Goal: Task Accomplishment & Management: Manage account settings

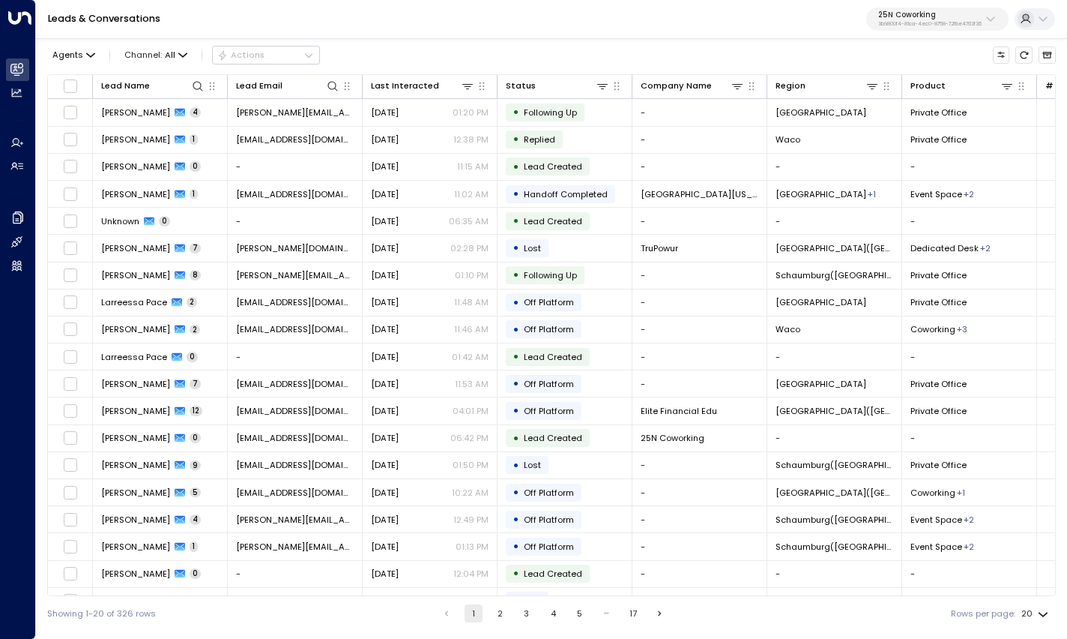
click at [920, 16] on p "25N Coworking" at bounding box center [929, 14] width 103 height 9
type input "*******"
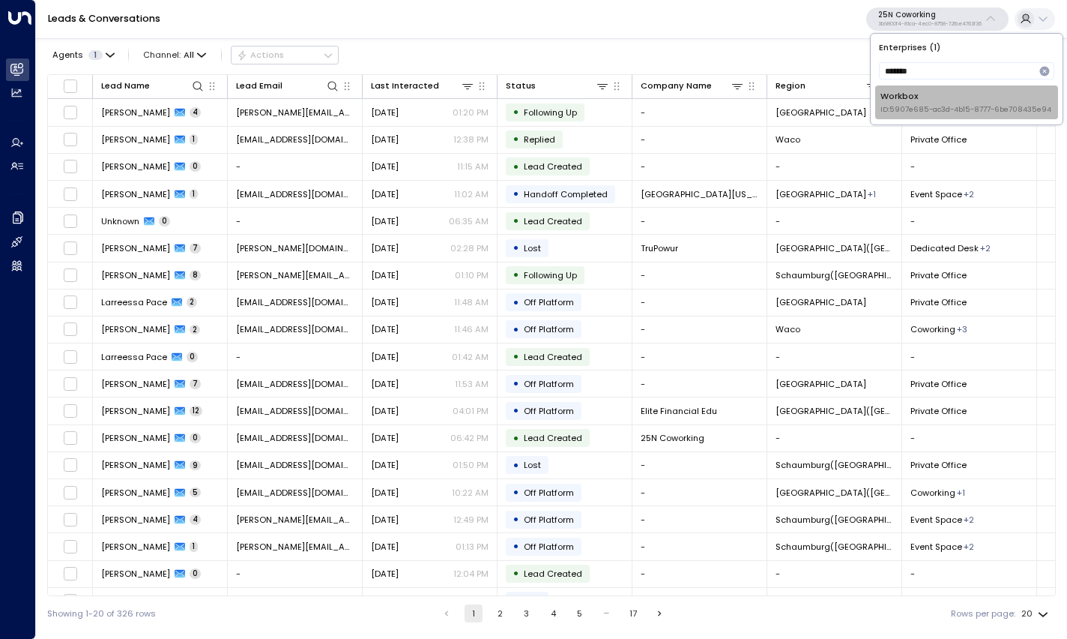
click at [915, 97] on div "Workbox ID: 5907e685-ac3d-4b15-8777-6be708435e94" at bounding box center [966, 102] width 171 height 25
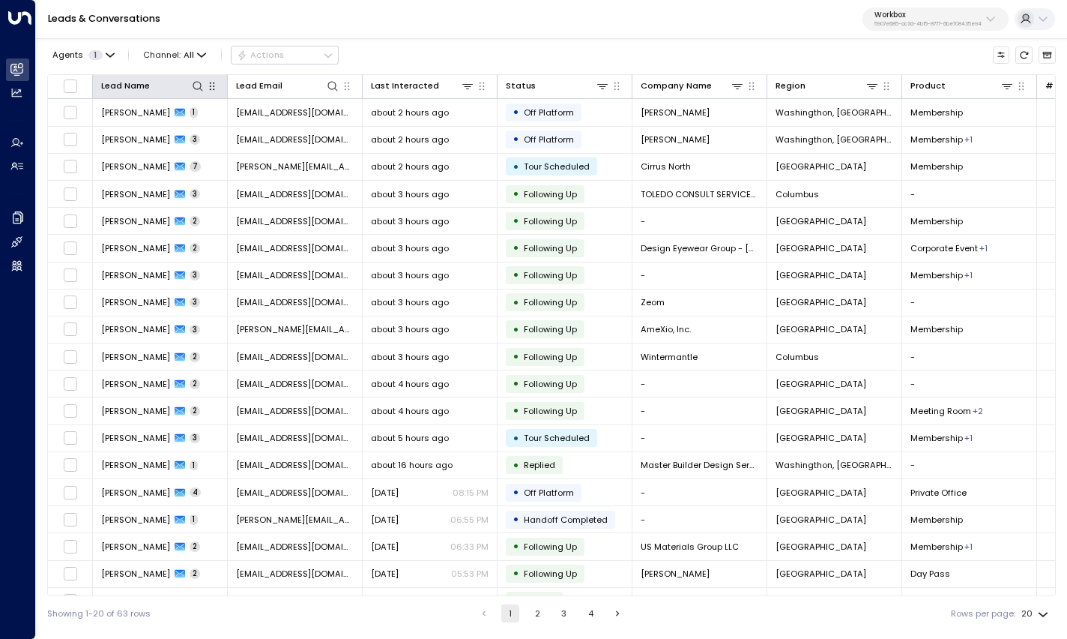
click at [208, 92] on button "button" at bounding box center [212, 86] width 15 height 15
click at [199, 88] on icon at bounding box center [198, 86] width 12 height 12
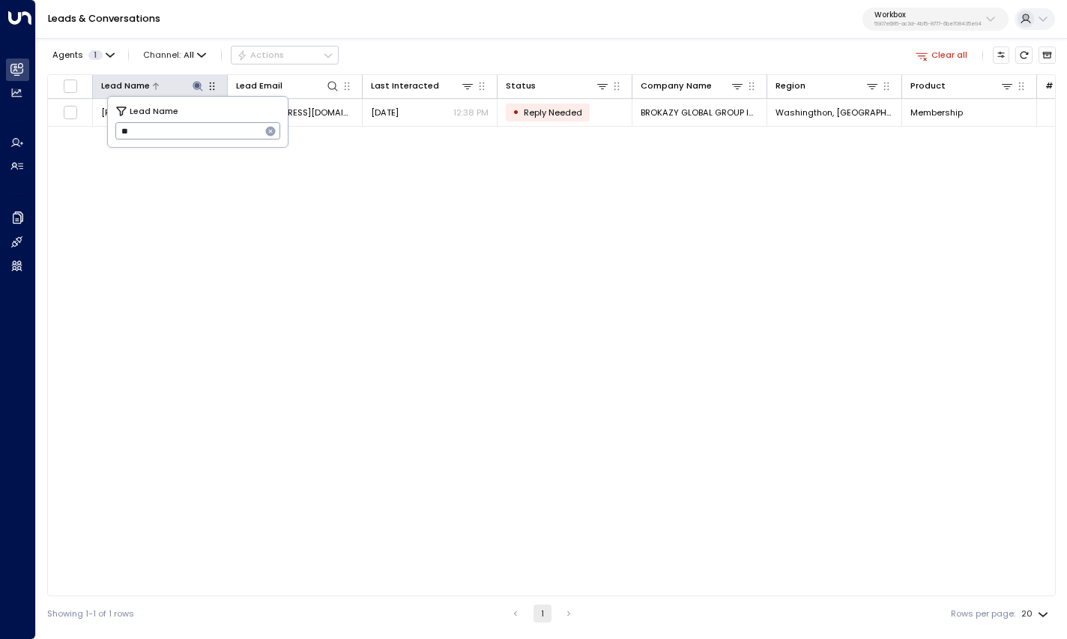
type input "**"
click at [364, 225] on div "Lead Name Lead Email Last Interacted Status Company Name Region Product # of pe…" at bounding box center [551, 335] width 1009 height 522
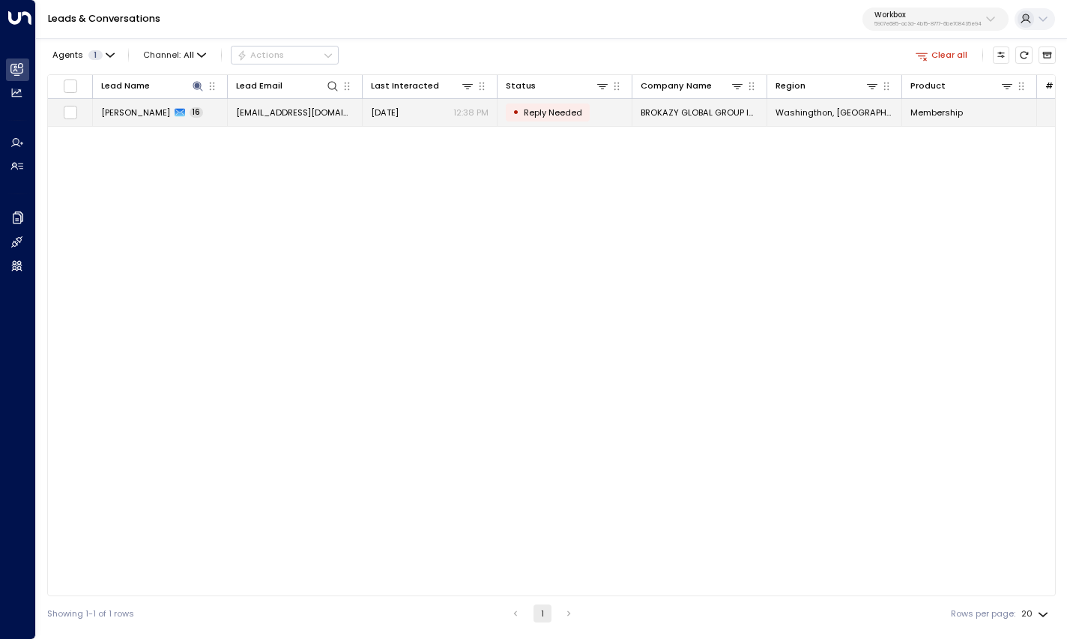
click at [103, 109] on span "[PERSON_NAME]" at bounding box center [135, 112] width 69 height 12
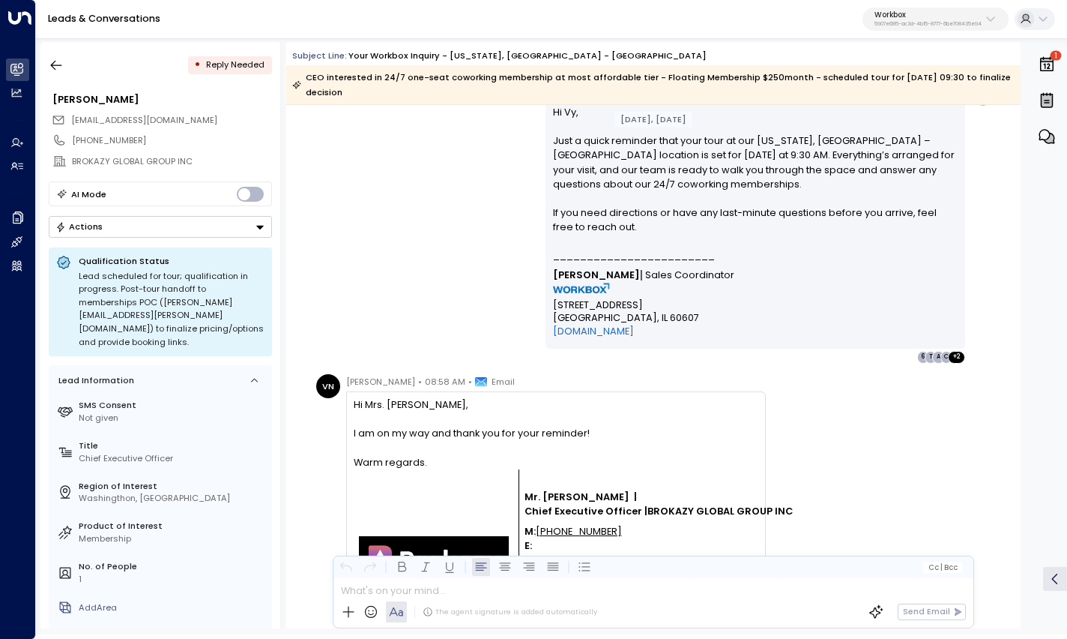
scroll to position [5072, 0]
click at [409, 216] on div "[PERSON_NAME] • 07:30 AM • Email Hi Vy, Just a quick reminder that your tour at…" at bounding box center [654, 222] width 684 height 280
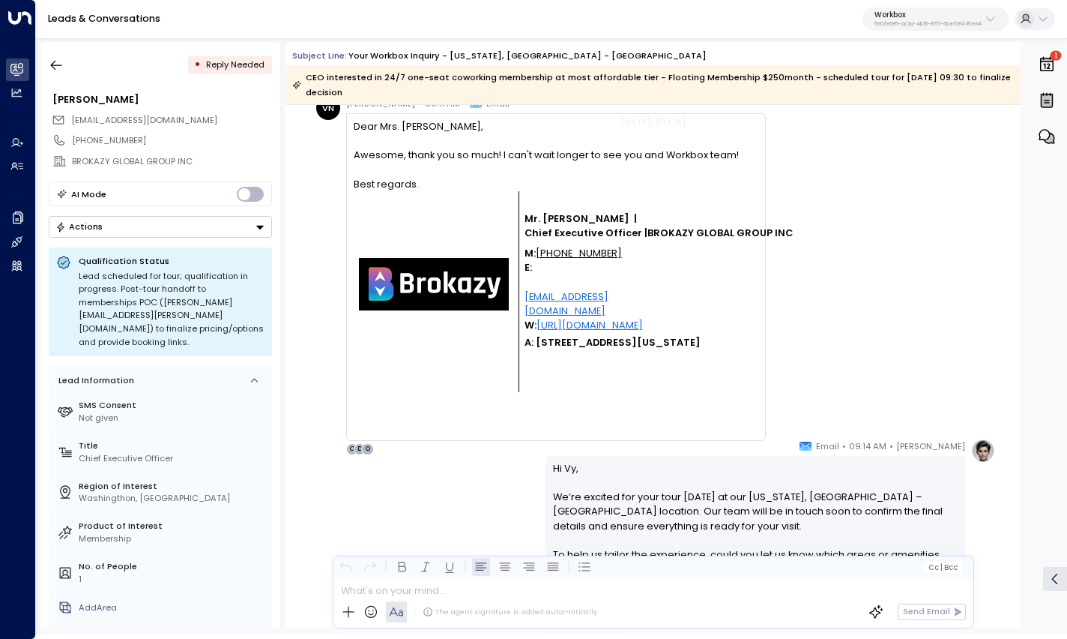
scroll to position [5968, 0]
